Goal: Task Accomplishment & Management: Complete application form

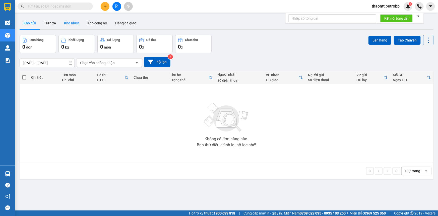
drag, startPoint x: 0, startPoint y: 0, endPoint x: 71, endPoint y: 24, distance: 75.0
click at [69, 25] on button "Kho nhận" at bounding box center [71, 23] width 23 height 12
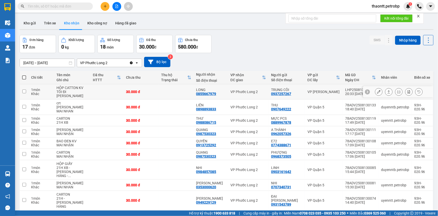
scroll to position [27, 0]
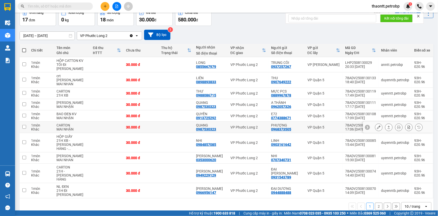
click at [218, 127] on td "QUANG 0987530323" at bounding box center [211, 126] width 34 height 11
checkbox input "true"
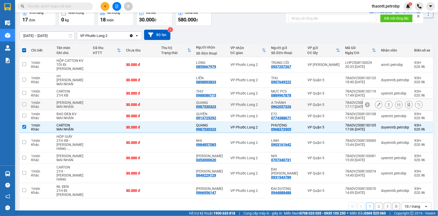
click at [216, 104] on div "0987530323" at bounding box center [206, 106] width 20 height 4
click at [219, 100] on div "QUANG" at bounding box center [210, 102] width 29 height 4
checkbox input "true"
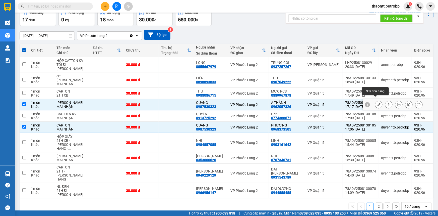
click at [375, 101] on button at bounding box center [378, 104] width 7 height 9
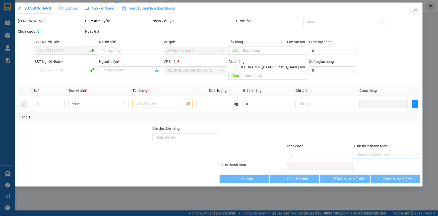
type input "0962057326"
type input "A THÀNH"
type input "0987530323"
type input "QUANG"
type input "30.000"
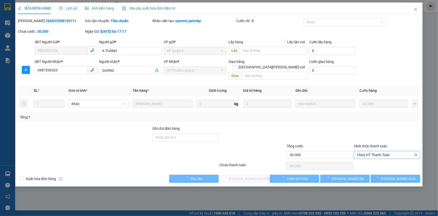
click at [369, 151] on span "Chọn HT Thanh Toán" at bounding box center [387, 155] width 60 height 8
click at [362, 161] on div "Tại văn phòng" at bounding box center [387, 159] width 60 height 6
type input "0"
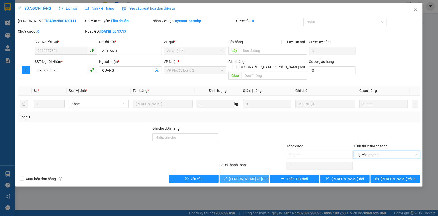
click at [252, 176] on span "[PERSON_NAME] và Giao hàng" at bounding box center [263, 179] width 68 height 6
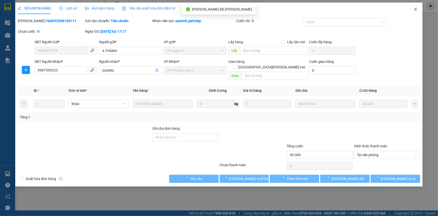
click at [416, 11] on icon "close" at bounding box center [416, 9] width 4 height 4
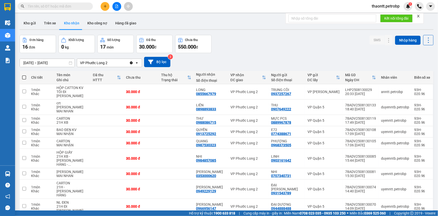
scroll to position [31, 0]
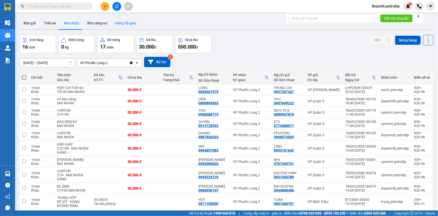
click at [123, 23] on button "Hàng đã giao" at bounding box center [125, 23] width 29 height 12
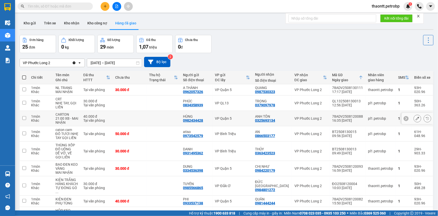
scroll to position [43, 0]
click at [77, 24] on button "Kho nhận" at bounding box center [71, 23] width 23 height 12
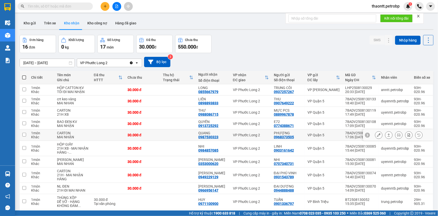
scroll to position [31, 0]
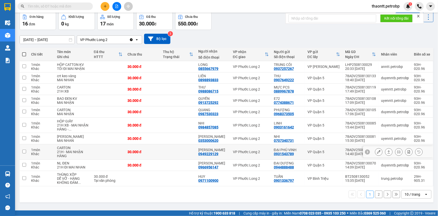
click at [220, 148] on div "[PERSON_NAME]" at bounding box center [212, 150] width 29 height 4
checkbox input "true"
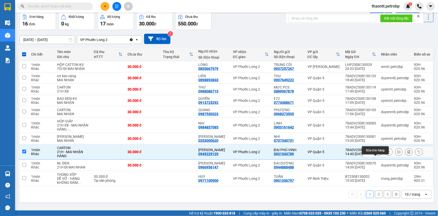
click at [377, 152] on icon at bounding box center [379, 152] width 4 height 4
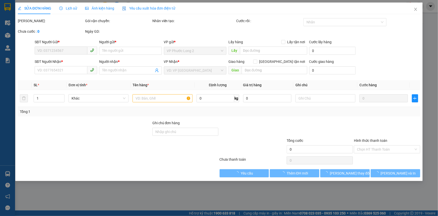
type input "0931543789"
type input "ĐẠI PHÚ VINH"
type input "0949229129"
type input "[PERSON_NAME]"
type input "30.000"
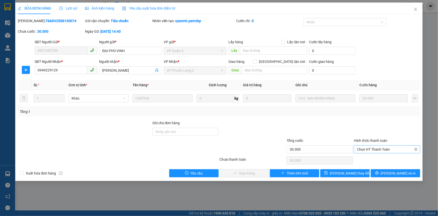
click at [391, 151] on span "Chọn HT Thanh Toán" at bounding box center [387, 149] width 60 height 8
click at [387, 159] on div "Tại văn phòng" at bounding box center [387, 159] width 60 height 6
type input "0"
click at [240, 178] on div "SỬA ĐƠN HÀNG Lịch sử Ảnh kiện hàng Yêu cầu xuất hóa đơn điện tử Total Paid Fee …" at bounding box center [218, 92] width 407 height 178
click at [240, 174] on span "[PERSON_NAME] và Giao hàng" at bounding box center [253, 173] width 48 height 6
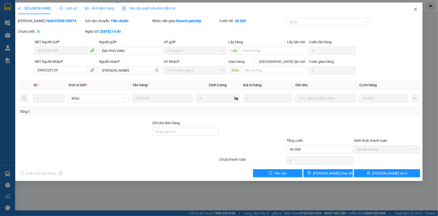
click at [415, 9] on icon "close" at bounding box center [416, 9] width 4 height 4
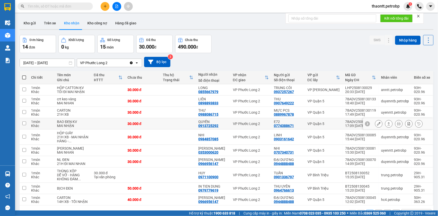
scroll to position [31, 0]
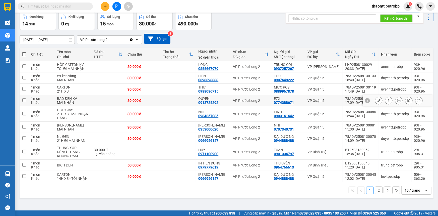
click at [230, 97] on td "VP Phước Long 2" at bounding box center [250, 100] width 41 height 11
checkbox input "true"
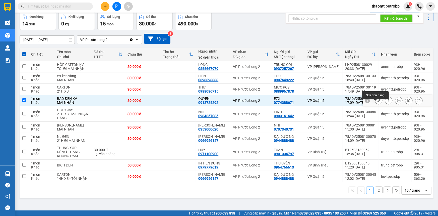
click at [377, 99] on icon at bounding box center [379, 101] width 4 height 4
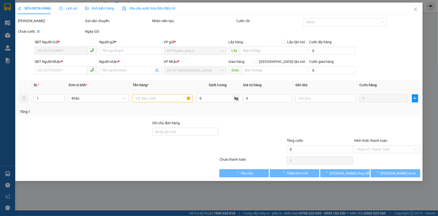
type input "0774388671"
type input "E72"
type input "0913725292"
type input "QUYẾN"
type input "30.000"
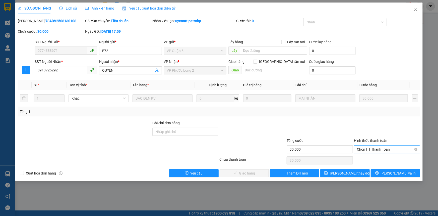
click at [365, 148] on span "Chọn HT Thanh Toán" at bounding box center [387, 149] width 60 height 8
click at [365, 158] on div "Tại văn phòng" at bounding box center [387, 159] width 60 height 6
type input "0"
click at [253, 170] on span "[PERSON_NAME] và Giao hàng" at bounding box center [253, 173] width 48 height 6
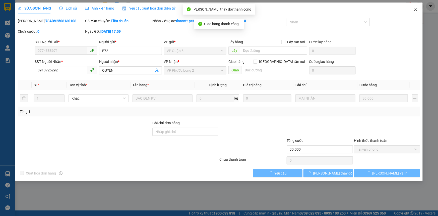
click at [418, 9] on span "Close" at bounding box center [416, 10] width 14 height 14
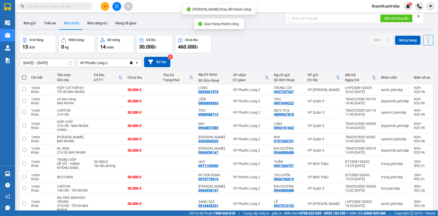
click at [103, 6] on icon "plus" at bounding box center [105, 7] width 4 height 4
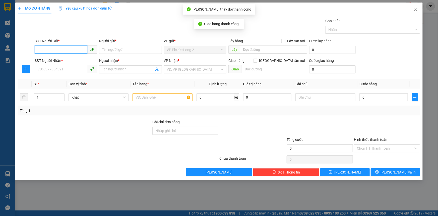
click at [78, 48] on input "SĐT Người Gửi *" at bounding box center [61, 49] width 53 height 8
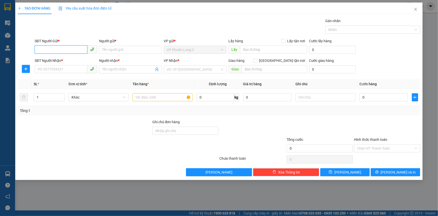
click at [74, 49] on input "SĐT Người Gửi *" at bounding box center [61, 49] width 53 height 8
paste input "0936173137"
type input "0936173137"
click at [78, 49] on input "0936173137" at bounding box center [61, 49] width 53 height 8
click at [75, 59] on div "0936173137 - [PERSON_NAME]" at bounding box center [66, 60] width 56 height 6
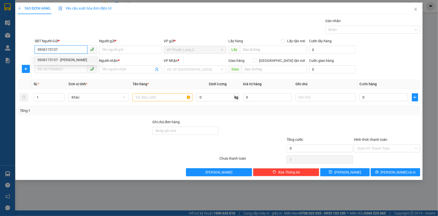
type input "[PERSON_NAME]"
type input "0938343373"
type input "HÙNG"
type input "30.000"
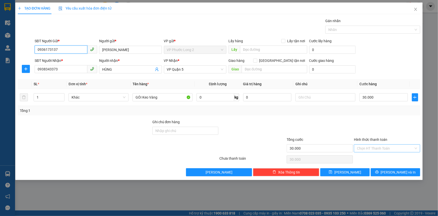
type input "0936173137"
click at [392, 146] on input "Hình thức thanh toán" at bounding box center [385, 148] width 57 height 8
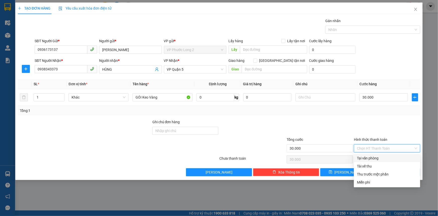
click at [377, 158] on div "Tại văn phòng" at bounding box center [387, 158] width 60 height 6
type input "0"
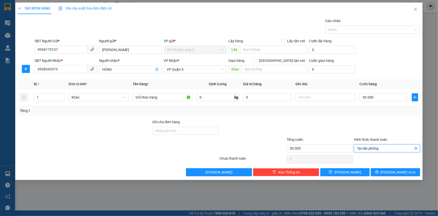
click at [376, 147] on span "Tại văn phòng" at bounding box center [387, 148] width 60 height 8
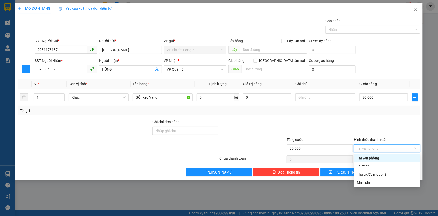
click at [367, 160] on div "Tại văn phòng" at bounding box center [387, 158] width 60 height 6
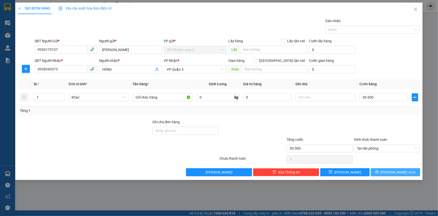
click at [392, 171] on span "[PERSON_NAME] và In" at bounding box center [398, 172] width 35 height 6
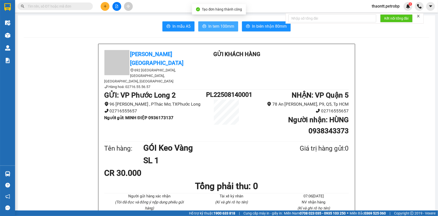
click at [214, 27] on span "In tem 100mm" at bounding box center [221, 26] width 26 height 6
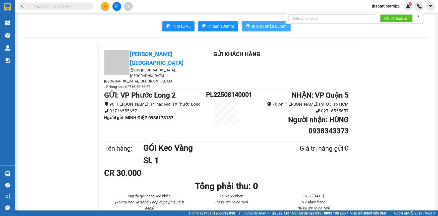
click at [257, 26] on span "In biên nhận 80mm" at bounding box center [269, 26] width 35 height 6
click at [160, 115] on b "Người gửi : [PERSON_NAME] ĐIỆP 0936173137" at bounding box center [138, 117] width 69 height 5
copy b "0936173137"
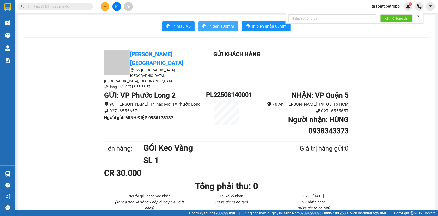
click at [227, 31] on button "In tem 100mm" at bounding box center [218, 26] width 40 height 10
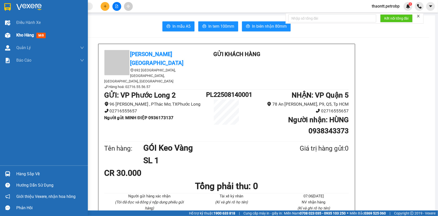
drag, startPoint x: 35, startPoint y: 33, endPoint x: 40, endPoint y: 66, distance: 33.5
click at [35, 33] on div "Kho hàng mới" at bounding box center [31, 35] width 31 height 6
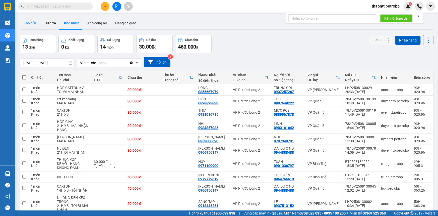
click at [32, 25] on button "Kho gửi" at bounding box center [30, 23] width 20 height 12
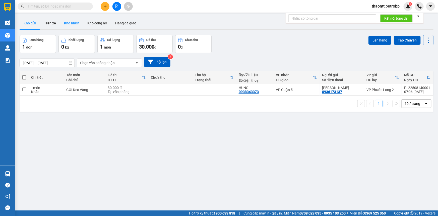
click at [74, 23] on button "Kho nhận" at bounding box center [71, 23] width 23 height 12
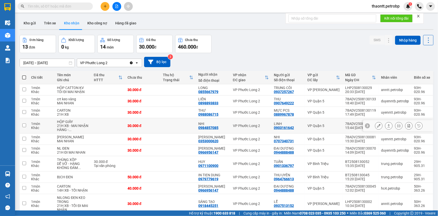
scroll to position [23, 0]
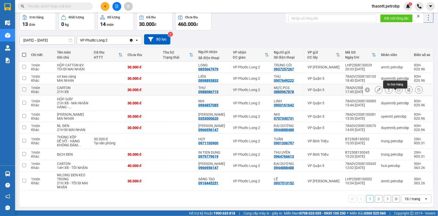
click at [397, 91] on icon at bounding box center [399, 90] width 4 height 4
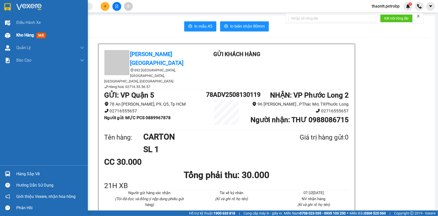
click at [29, 35] on span "Kho hàng" at bounding box center [25, 35] width 18 height 5
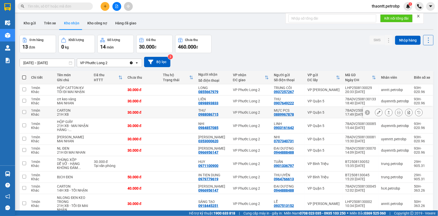
scroll to position [39, 0]
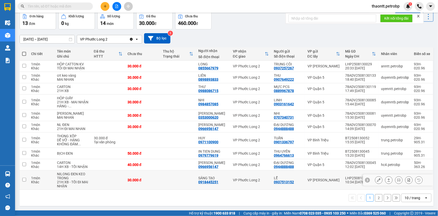
click at [170, 185] on td at bounding box center [177, 179] width 35 height 19
checkbox input "true"
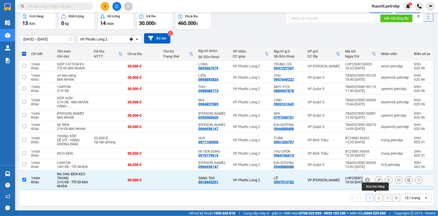
click at [377, 180] on icon at bounding box center [379, 180] width 4 height 4
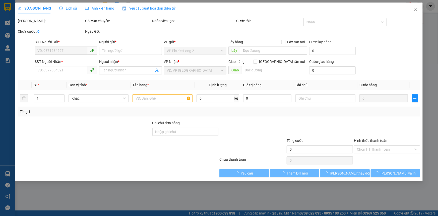
type input "0937513152"
type input "LỄ"
type input "0918445251"
type input "SÁNG TẠO"
type input "30.000"
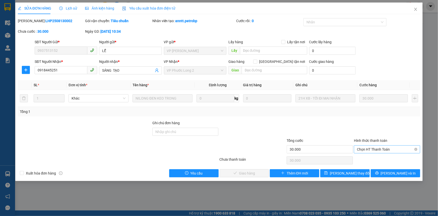
click at [363, 149] on span "Chọn HT Thanh Toán" at bounding box center [387, 149] width 60 height 8
click at [362, 160] on div "Tại văn phòng" at bounding box center [387, 159] width 60 height 6
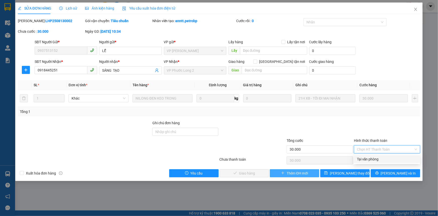
type input "0"
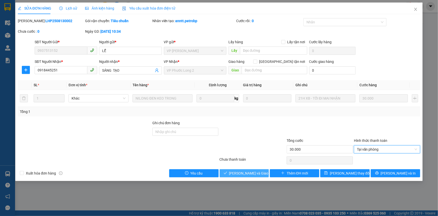
click at [237, 173] on span "[PERSON_NAME] và Giao hàng" at bounding box center [253, 173] width 48 height 6
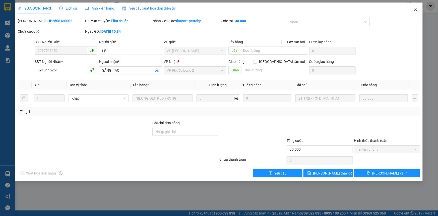
click at [417, 11] on icon "close" at bounding box center [416, 9] width 4 height 4
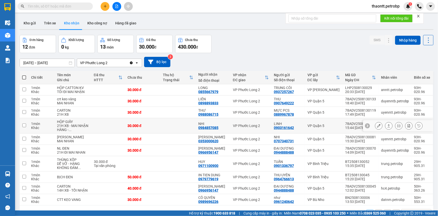
scroll to position [23, 0]
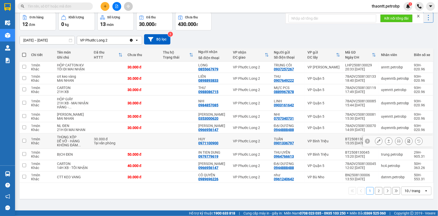
click at [225, 149] on td "HUY 0971100900" at bounding box center [213, 140] width 34 height 15
checkbox input "true"
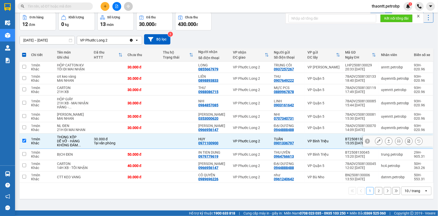
click at [375, 145] on button at bounding box center [378, 141] width 7 height 9
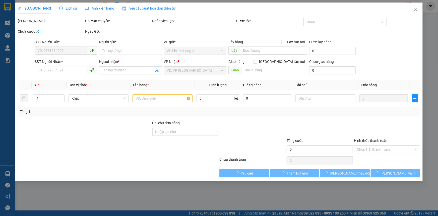
type input "0901336797"
type input "TUẤN"
type input "0971100900"
type input "HUY"
type input "30.000"
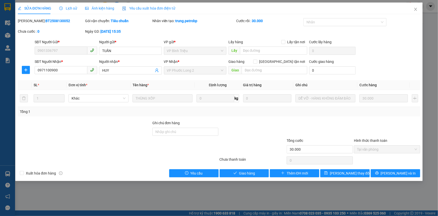
click at [373, 145] on span "Tại văn phòng" at bounding box center [387, 149] width 60 height 8
click at [372, 152] on span "Tại văn phòng" at bounding box center [387, 149] width 60 height 8
click at [247, 173] on span "Giao hàng" at bounding box center [247, 173] width 16 height 6
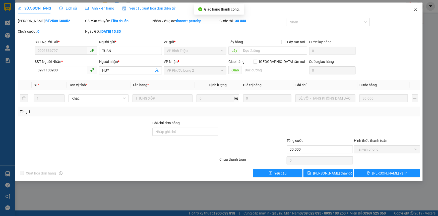
click at [415, 9] on icon "close" at bounding box center [416, 9] width 4 height 4
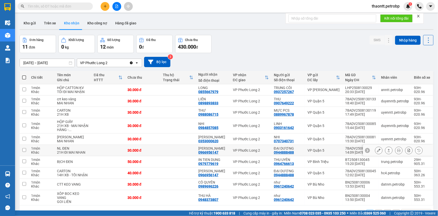
scroll to position [31, 0]
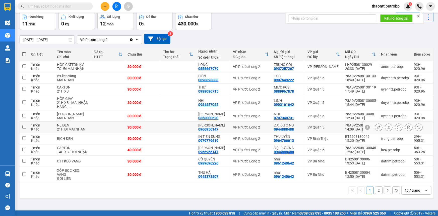
click at [181, 132] on td at bounding box center [177, 126] width 35 height 11
checkbox input "true"
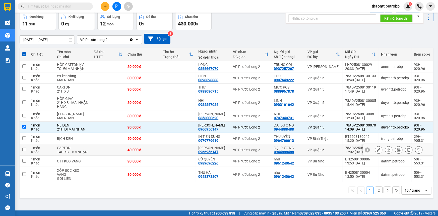
click at [175, 154] on td at bounding box center [177, 149] width 35 height 11
checkbox input "true"
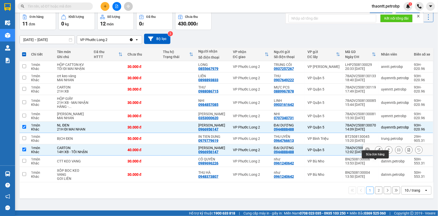
click at [377, 151] on icon at bounding box center [379, 150] width 4 height 4
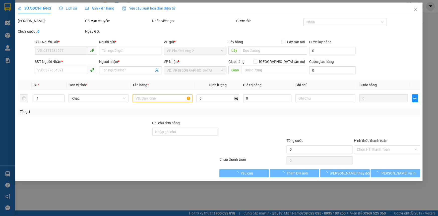
type input "0944888488"
type input "ĐẠI DƯƠNG"
type input "0966956147"
type input "[PERSON_NAME]"
type input "40.000"
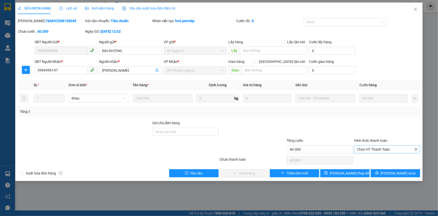
drag, startPoint x: 372, startPoint y: 147, endPoint x: 373, endPoint y: 152, distance: 4.5
click at [373, 148] on span "Chọn HT Thanh Toán" at bounding box center [387, 149] width 60 height 8
click at [373, 159] on div "Tại văn phòng" at bounding box center [387, 159] width 60 height 6
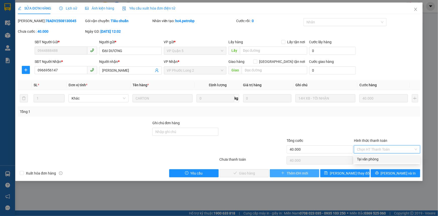
type input "0"
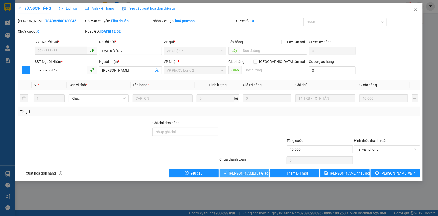
click at [250, 174] on span "[PERSON_NAME] và Giao hàng" at bounding box center [253, 173] width 48 height 6
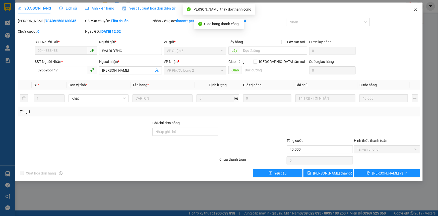
click at [413, 11] on span "Close" at bounding box center [416, 10] width 14 height 14
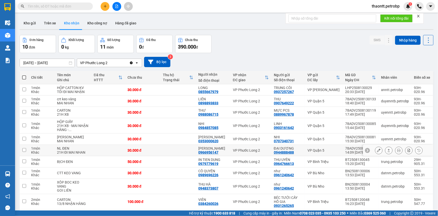
click at [377, 152] on icon at bounding box center [379, 150] width 4 height 4
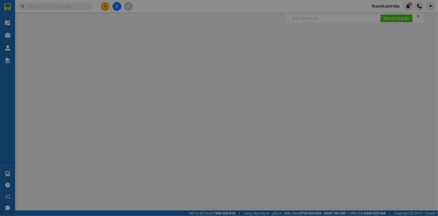
type input "0944888488"
type input "ĐẠI DƯƠNG"
type input "0966956147"
type input "[PERSON_NAME]"
type input "30.000"
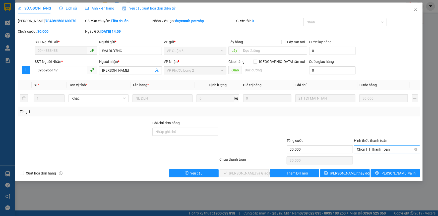
drag, startPoint x: 367, startPoint y: 163, endPoint x: 380, endPoint y: 149, distance: 19.3
click at [380, 149] on span "Chọn HT Thanh Toán" at bounding box center [387, 149] width 60 height 8
click at [374, 160] on div "Tại văn phòng" at bounding box center [387, 159] width 60 height 6
type input "0"
click at [256, 173] on span "[PERSON_NAME] và Giao hàng" at bounding box center [253, 173] width 48 height 6
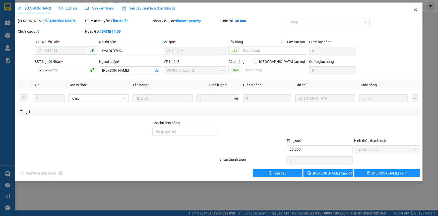
click at [414, 9] on icon "close" at bounding box center [416, 9] width 4 height 4
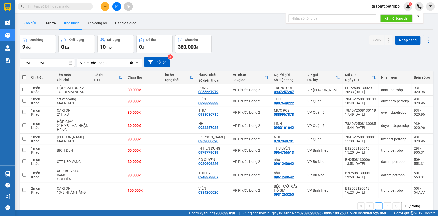
drag, startPoint x: 19, startPoint y: 26, endPoint x: 25, endPoint y: 25, distance: 5.6
click at [20, 26] on div "ver 1.8.138 Kho gửi Trên xe Kho nhận Kho công nợ Hàng đã giao Đơn hàng 9 đơn Kh…" at bounding box center [227, 123] width 418 height 216
click at [28, 23] on button "Kho gửi" at bounding box center [30, 23] width 20 height 12
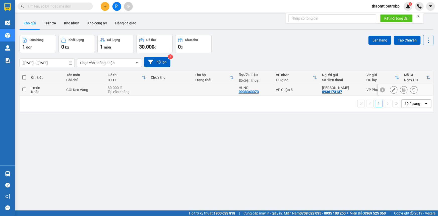
click at [92, 89] on div "GÓI Keo Vàng" at bounding box center [84, 90] width 37 height 4
checkbox input "true"
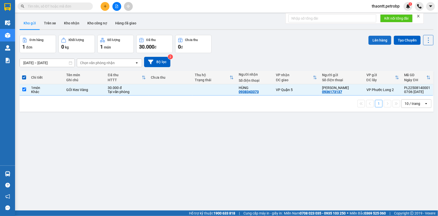
click at [379, 41] on button "Lên hàng" at bounding box center [379, 40] width 23 height 9
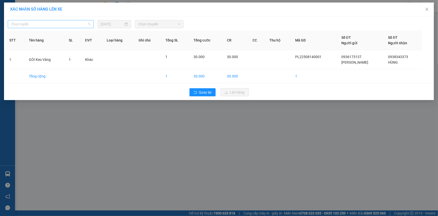
click at [68, 21] on span "Chọn tuyến" at bounding box center [51, 24] width 80 height 8
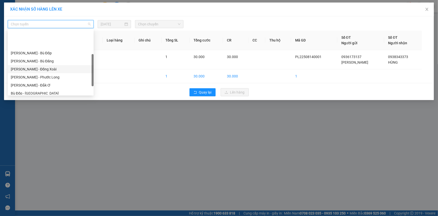
scroll to position [68, 0]
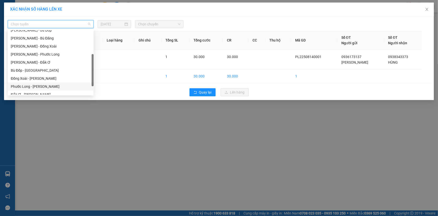
click at [38, 85] on div "Phước Long - [PERSON_NAME]" at bounding box center [51, 87] width 80 height 6
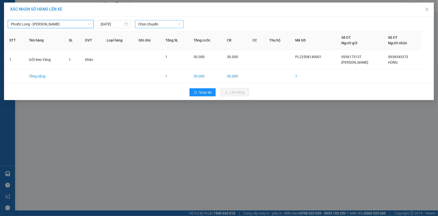
click at [154, 24] on span "Chọn chuyến" at bounding box center [159, 24] width 42 height 8
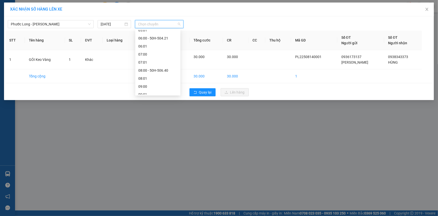
scroll to position [114, 0]
click at [160, 55] on div "09:02 (TC) - 50H-363.26" at bounding box center [157, 57] width 39 height 6
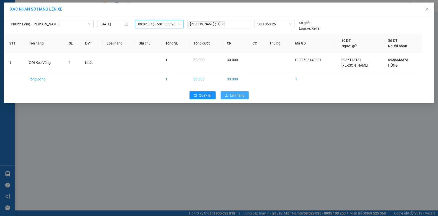
click at [246, 94] on button "Lên hàng" at bounding box center [235, 95] width 28 height 8
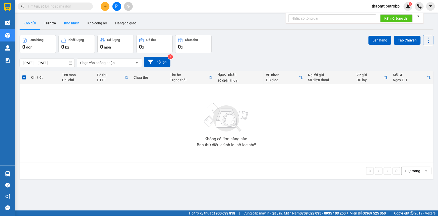
click at [63, 24] on button "Kho nhận" at bounding box center [71, 23] width 23 height 12
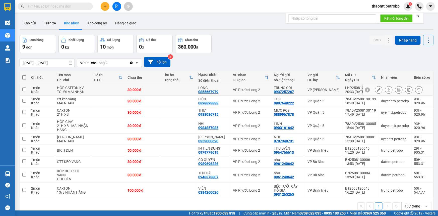
click at [182, 90] on td at bounding box center [177, 89] width 35 height 11
checkbox input "true"
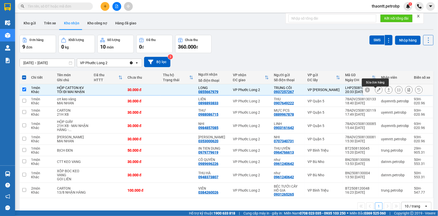
click at [377, 90] on icon at bounding box center [379, 90] width 4 height 4
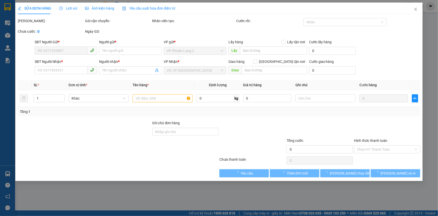
type input "0937257267"
type input "TRUNG CÔI"
type input "0855667979"
type input "LONG"
type input "30.000"
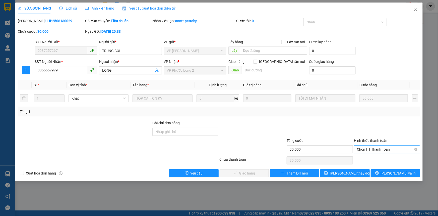
click at [372, 149] on span "Chọn HT Thanh Toán" at bounding box center [387, 149] width 60 height 8
click at [367, 158] on div "Tại văn phòng" at bounding box center [387, 159] width 60 height 6
type input "0"
click at [253, 171] on span "[PERSON_NAME] và Giao hàng" at bounding box center [253, 173] width 48 height 6
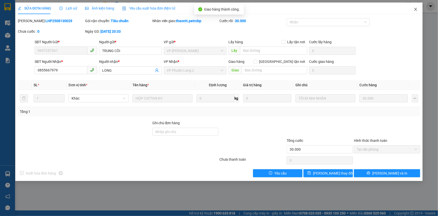
click at [418, 9] on span "Close" at bounding box center [416, 10] width 14 height 14
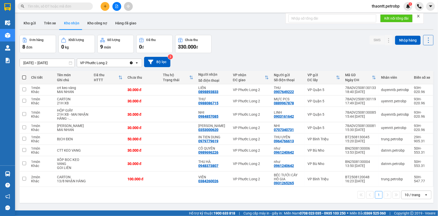
click at [104, 7] on icon "plus" at bounding box center [105, 7] width 4 height 4
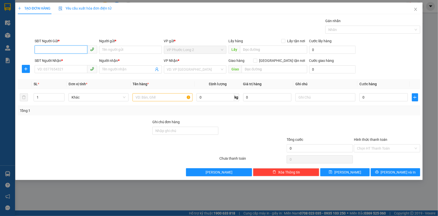
click at [56, 50] on input "SĐT Người Gửi *" at bounding box center [61, 49] width 53 height 8
click at [68, 60] on div "0916292294 - CHIẾN" at bounding box center [66, 60] width 56 height 6
type input "0916292294"
type input "CHIẾN"
type input "0919689327"
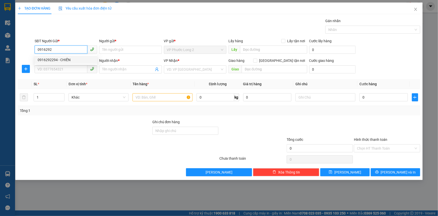
type input "TÙNG CHÓ ĐIÊN"
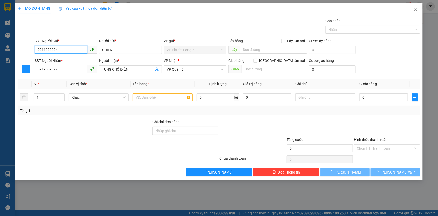
type input "30.000"
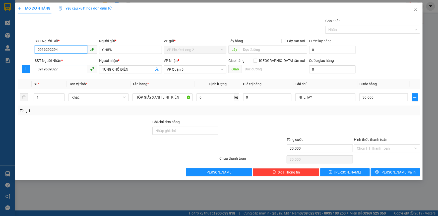
type input "0916292294"
click at [76, 68] on input "0919689327" at bounding box center [61, 69] width 53 height 8
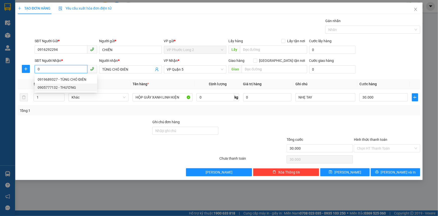
click at [71, 88] on div "0905777132 - THƯƠNG" at bounding box center [66, 88] width 56 height 6
type input "0905777132"
type input "THƯƠNG"
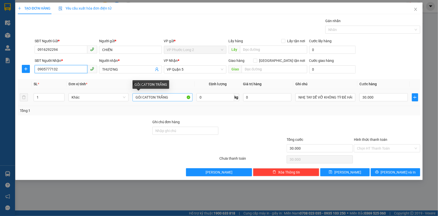
type input "0905777132"
drag, startPoint x: 173, startPoint y: 98, endPoint x: 20, endPoint y: 92, distance: 152.7
click at [31, 94] on tr "1 Khác GÓI CATTON TRẮNG 0 kg 0 NHẸ TAY DỄ VỠ KHÔNG TỲ ĐÈ HÀNG 30.000" at bounding box center [219, 97] width 402 height 17
type input "="
type input "THÙNG CATTON SỮA"
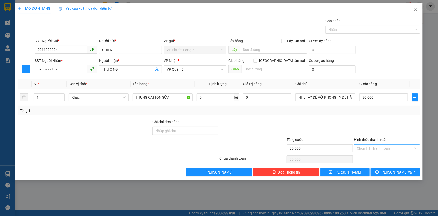
click at [386, 150] on input "Hình thức thanh toán" at bounding box center [385, 148] width 57 height 8
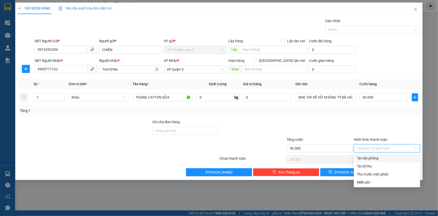
click at [381, 161] on div "Tại văn phòng" at bounding box center [387, 158] width 66 height 8
type input "0"
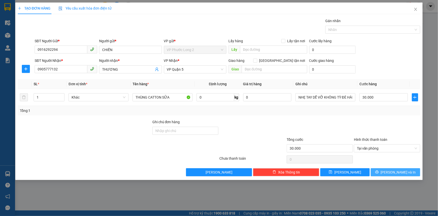
click at [384, 173] on button "[PERSON_NAME] và In" at bounding box center [395, 172] width 49 height 8
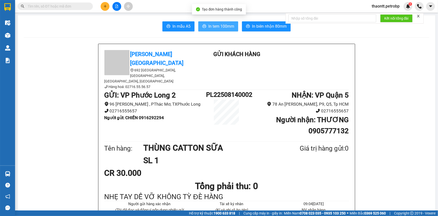
click at [223, 27] on span "In tem 100mm" at bounding box center [221, 26] width 26 height 6
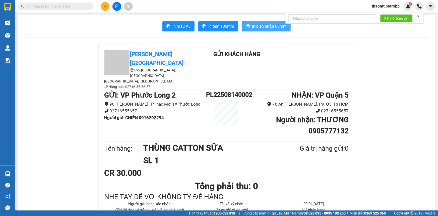
click at [257, 25] on span "In biên nhận 80mm" at bounding box center [269, 26] width 35 height 6
click at [103, 5] on icon "plus" at bounding box center [105, 7] width 4 height 4
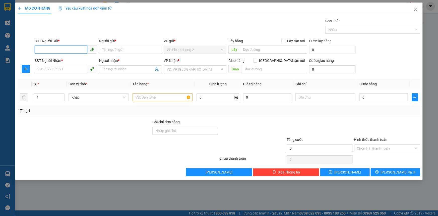
click at [74, 48] on input "SĐT Người Gửi *" at bounding box center [61, 49] width 53 height 8
click at [51, 51] on input "SĐT Người Gửi *" at bounding box center [61, 49] width 53 height 8
type input "0937518602"
click at [71, 59] on div "0937518602 - MAI" at bounding box center [66, 60] width 56 height 6
type input "MAI"
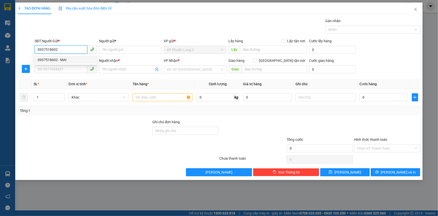
type input "0935452849"
type input "C NGHI"
type input "30.000"
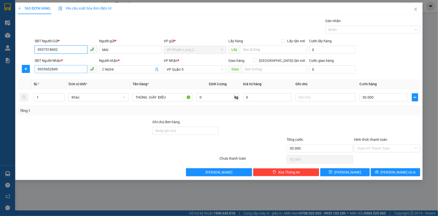
type input "0937518602"
click at [78, 69] on input "0935452849" at bounding box center [61, 69] width 53 height 8
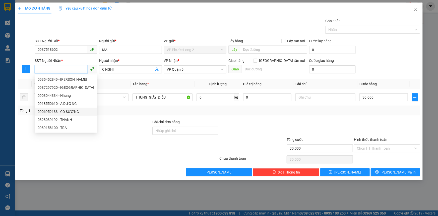
click at [68, 110] on div "0906952133 - CÔ SƯƠNG" at bounding box center [66, 112] width 56 height 6
type input "0906952133"
type input "CÔ SƯƠNG"
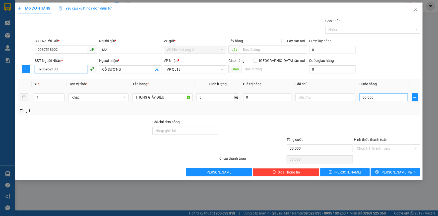
type input "0906952133"
click at [386, 99] on input "30.000" at bounding box center [383, 97] width 48 height 8
click at [380, 131] on div at bounding box center [386, 128] width 67 height 18
click at [379, 170] on icon "printer" at bounding box center [377, 172] width 4 height 4
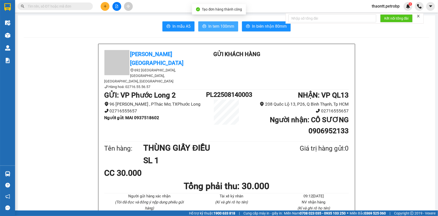
click at [206, 25] on button "In tem 100mm" at bounding box center [218, 26] width 40 height 10
click at [64, 10] on span at bounding box center [55, 7] width 75 height 8
click at [62, 7] on input "text" at bounding box center [57, 7] width 59 height 6
paste input "037 8008702"
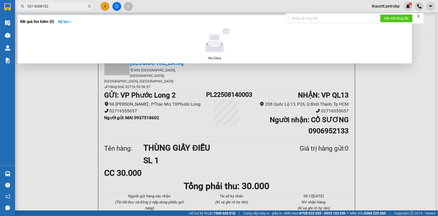
click at [35, 6] on input "037 8008702" at bounding box center [57, 7] width 59 height 6
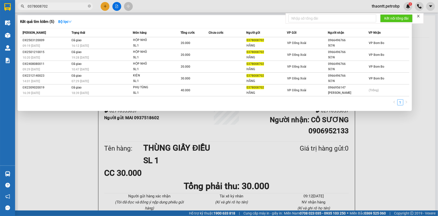
type input "0378008702"
click at [409, 126] on div at bounding box center [219, 108] width 438 height 216
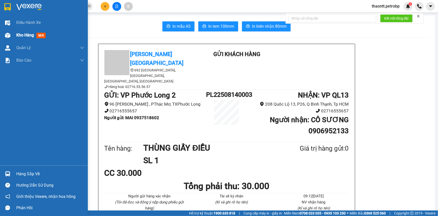
click at [18, 38] on div "Kho hàng mới" at bounding box center [31, 35] width 31 height 6
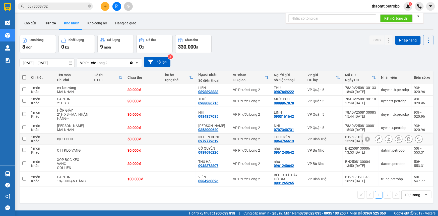
click at [256, 140] on td "VP Phước Long 2" at bounding box center [250, 138] width 41 height 11
checkbox input "true"
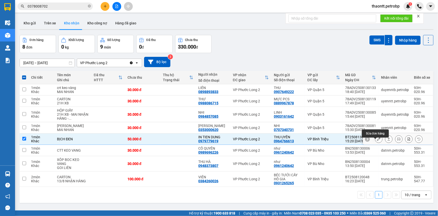
click at [377, 141] on icon at bounding box center [379, 139] width 4 height 4
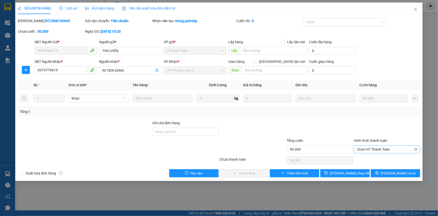
click at [385, 151] on span "Chọn HT Thanh Toán" at bounding box center [387, 149] width 60 height 8
click at [372, 160] on div "Tại văn phòng" at bounding box center [387, 159] width 60 height 6
type input "0"
click at [259, 169] on button "[PERSON_NAME] và Giao hàng" at bounding box center [244, 173] width 49 height 8
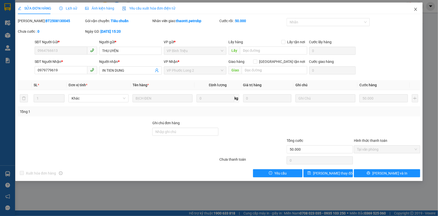
click at [414, 10] on icon "close" at bounding box center [416, 9] width 4 height 4
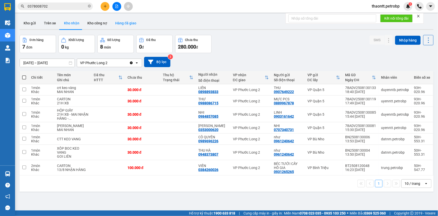
click at [127, 19] on button "Hàng đã giao" at bounding box center [125, 23] width 29 height 12
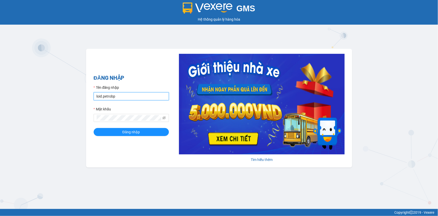
click at [132, 98] on input "loid.petrobp" at bounding box center [131, 96] width 75 height 8
type input "thaontt.petrobp"
drag, startPoint x: 135, startPoint y: 131, endPoint x: 136, endPoint y: 126, distance: 4.8
click at [136, 131] on span "Đăng nhập" at bounding box center [131, 132] width 18 height 6
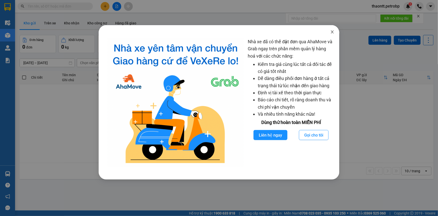
click at [334, 33] on icon "close" at bounding box center [332, 32] width 4 height 4
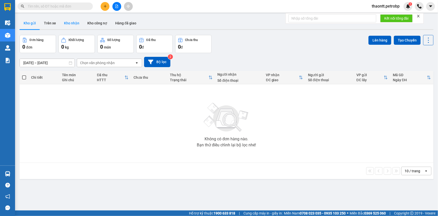
click at [70, 21] on button "Kho nhận" at bounding box center [71, 23] width 23 height 12
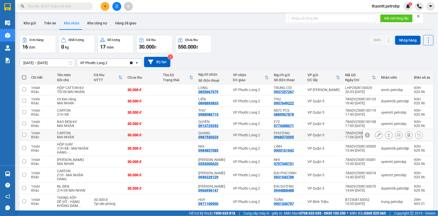
click at [160, 138] on td at bounding box center [177, 134] width 35 height 11
checkbox input "true"
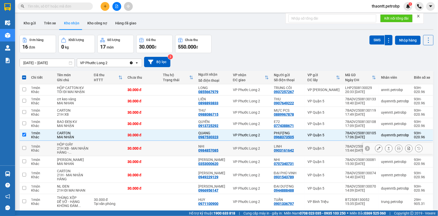
scroll to position [31, 0]
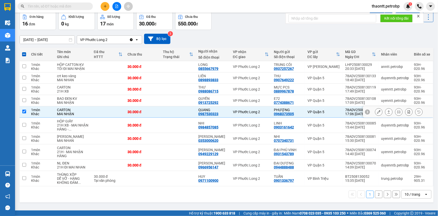
click at [377, 110] on icon at bounding box center [379, 112] width 4 height 4
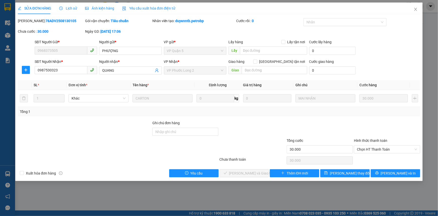
type input "0968373505"
type input "PHƯỢNG"
type input "0987530323"
type input "QUANG"
type input "30.000"
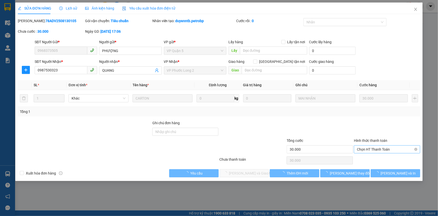
click at [368, 149] on span "Chọn HT Thanh Toán" at bounding box center [387, 149] width 60 height 8
click at [366, 160] on div "Tại văn phòng" at bounding box center [387, 159] width 60 height 6
type input "0"
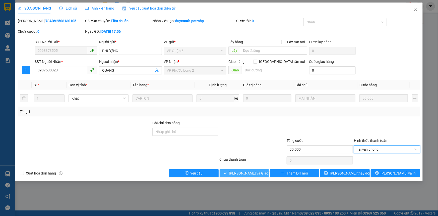
click at [236, 172] on span "[PERSON_NAME] và Giao hàng" at bounding box center [253, 173] width 48 height 6
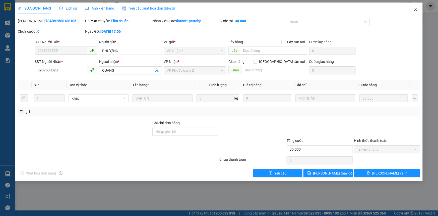
click at [416, 10] on icon "close" at bounding box center [415, 9] width 3 height 3
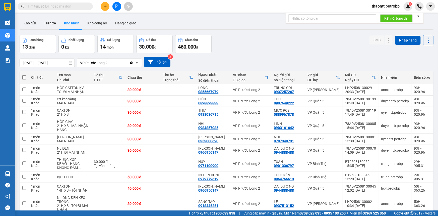
click at [67, 7] on input "text" at bounding box center [57, 7] width 59 height 6
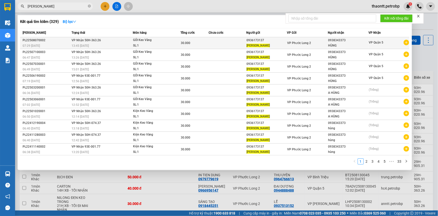
type input "[PERSON_NAME]"
click at [250, 41] on div "0936173137" at bounding box center [266, 40] width 40 height 5
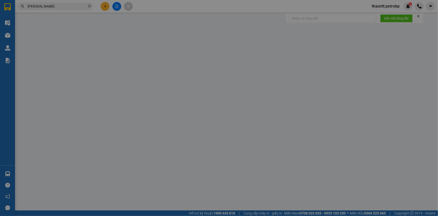
click at [250, 41] on div "Lấy hàng Lấy tận nơi" at bounding box center [267, 42] width 79 height 6
type input "0936173137"
type input "[PERSON_NAME]"
type input "0938343373"
type input "HÙNG"
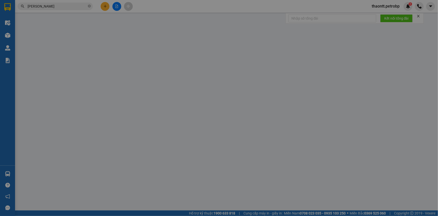
type input "30.000"
